Goal: Information Seeking & Learning: Learn about a topic

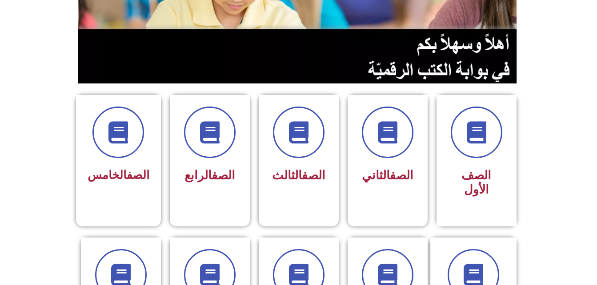
scroll to position [156, 0]
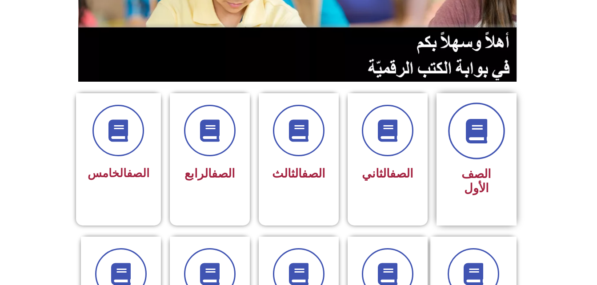
click at [468, 146] on span at bounding box center [476, 131] width 57 height 57
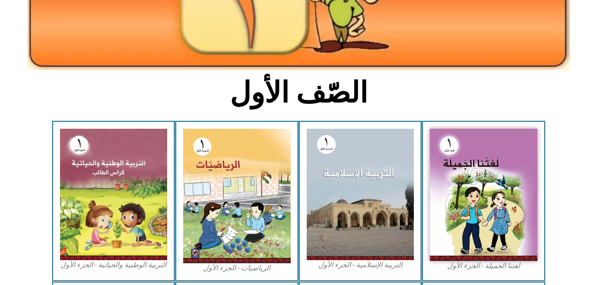
scroll to position [159, 0]
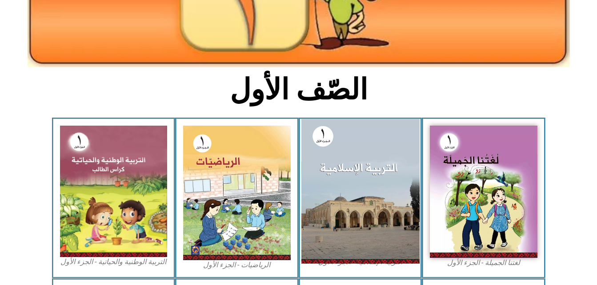
click at [401, 198] on img at bounding box center [360, 191] width 118 height 144
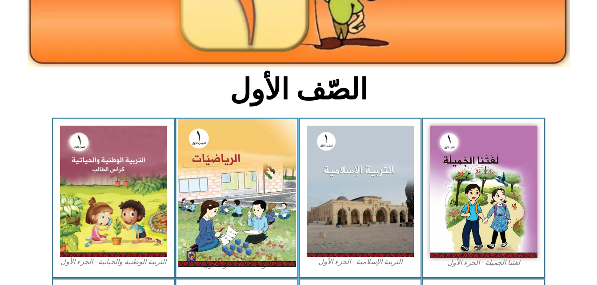
scroll to position [159, 0]
click at [215, 197] on img at bounding box center [237, 193] width 118 height 148
